Goal: Information Seeking & Learning: Learn about a topic

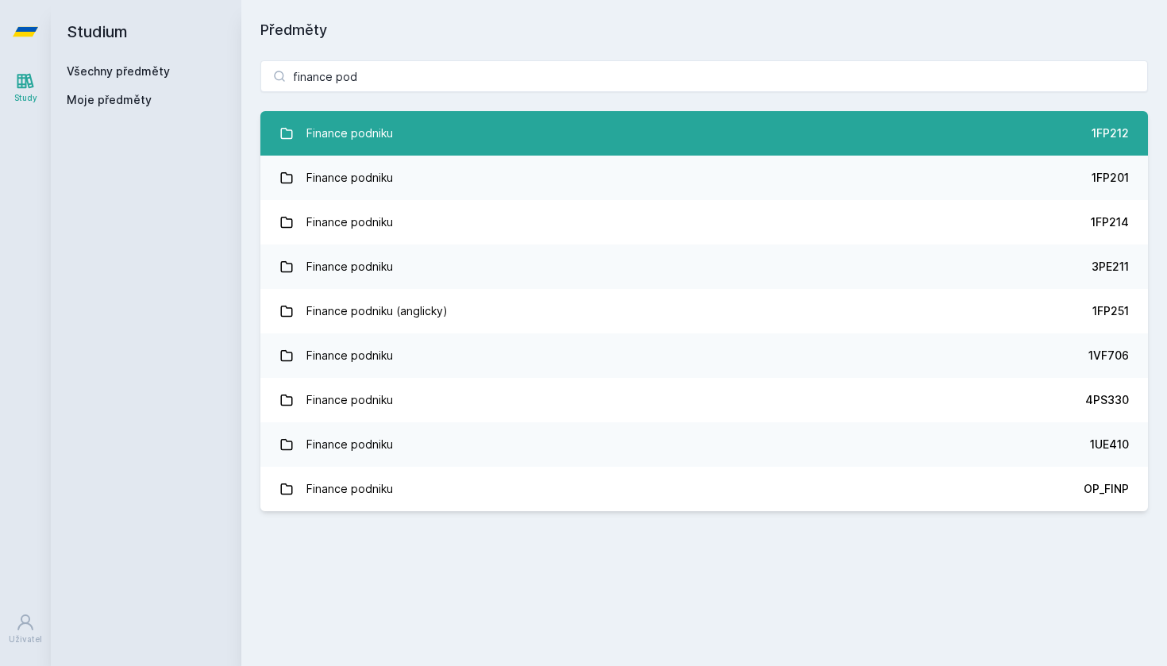
type input "finance pod"
click at [421, 146] on link "Finance podniku 1FP212" at bounding box center [703, 133] width 887 height 44
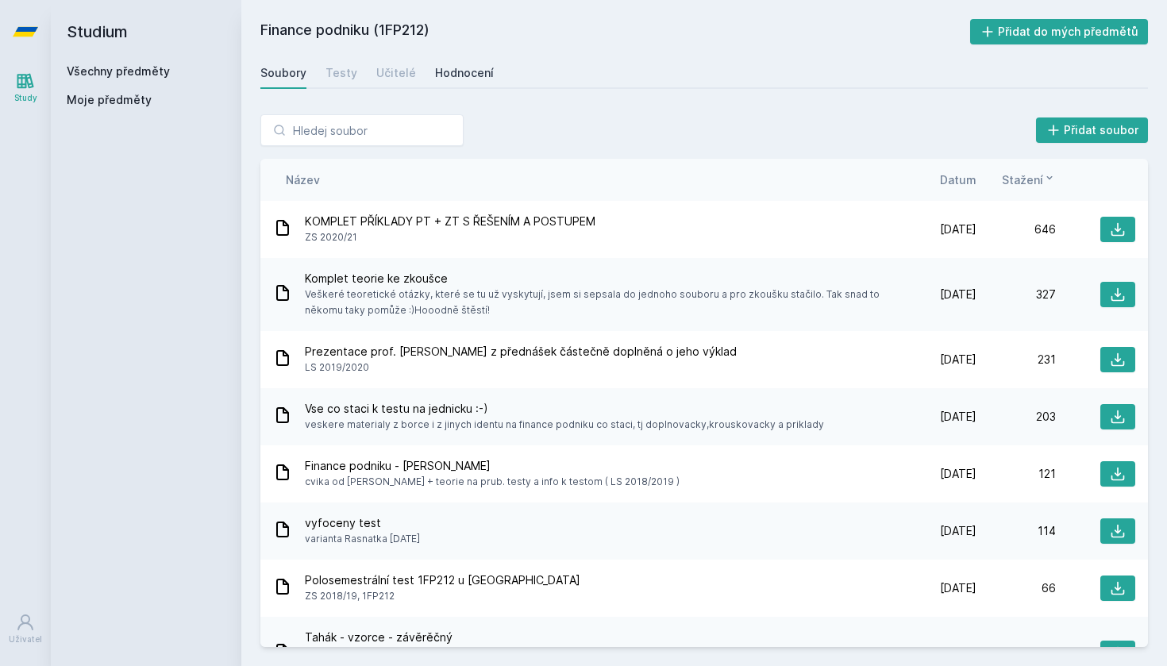
click at [437, 80] on div "Hodnocení" at bounding box center [464, 73] width 59 height 16
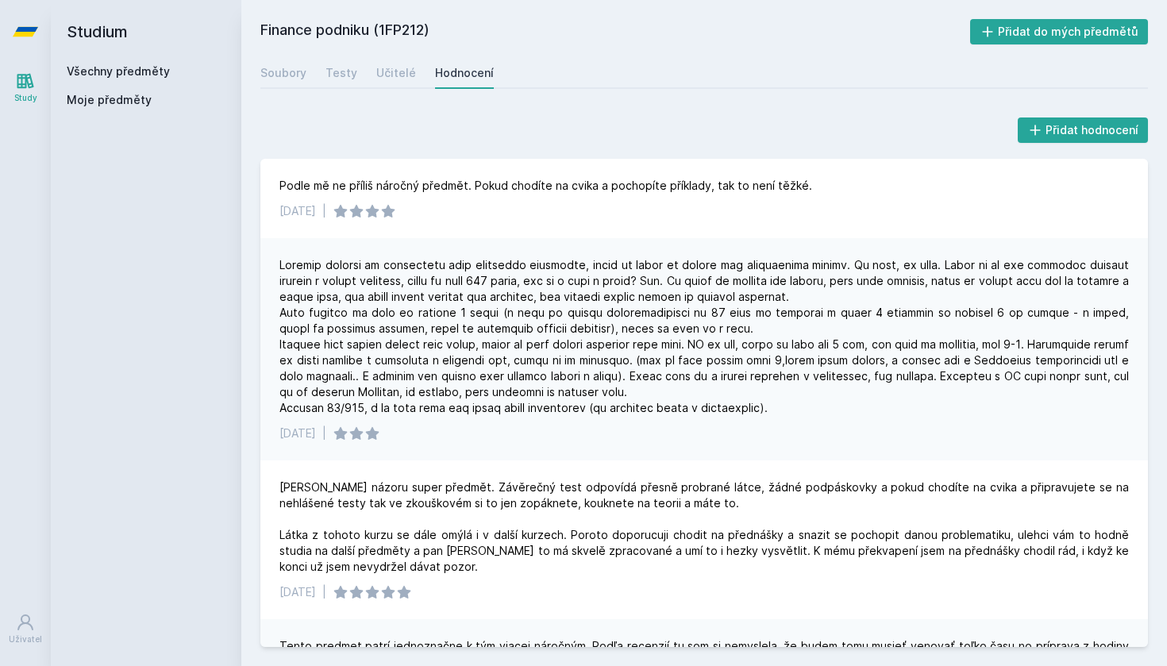
click at [411, 73] on div "Soubory Testy Učitelé Hodnocení" at bounding box center [703, 73] width 887 height 32
click at [403, 73] on div "Učitelé" at bounding box center [396, 73] width 40 height 16
